Goal: Information Seeking & Learning: Learn about a topic

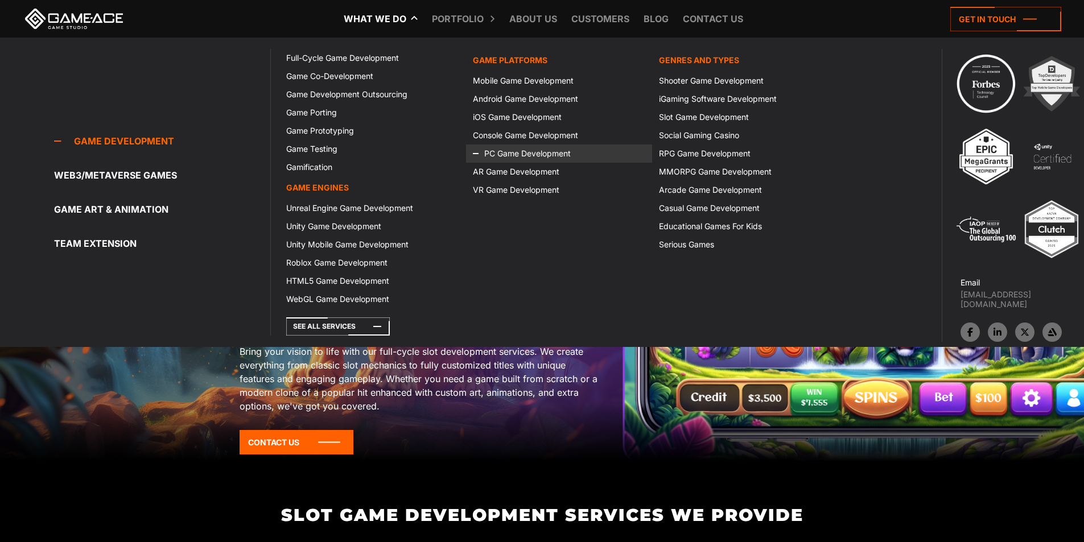
click at [503, 150] on link "PC Game Development" at bounding box center [559, 154] width 186 height 18
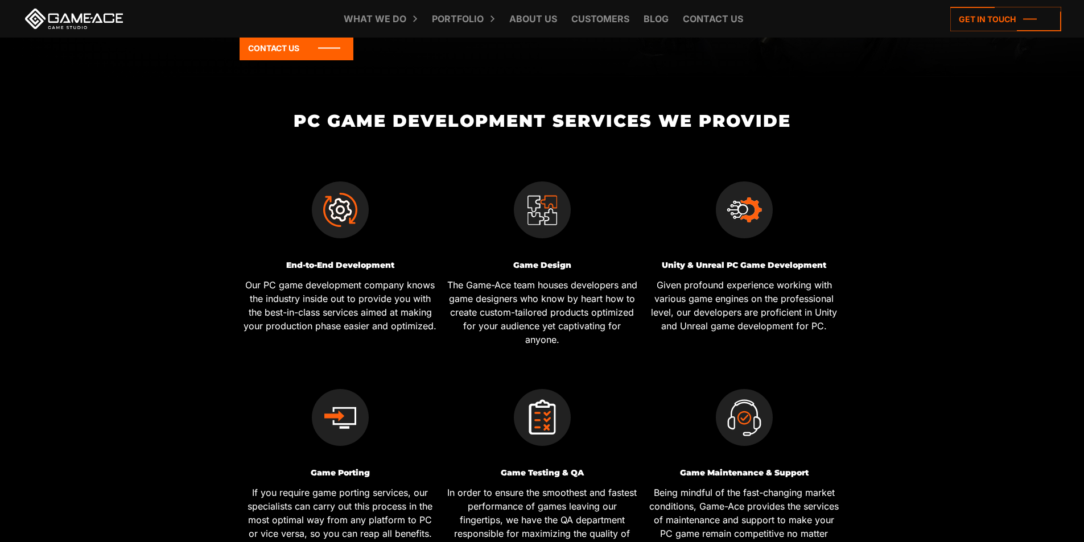
scroll to position [474, 0]
